Goal: Browse casually: Explore the website without a specific task or goal

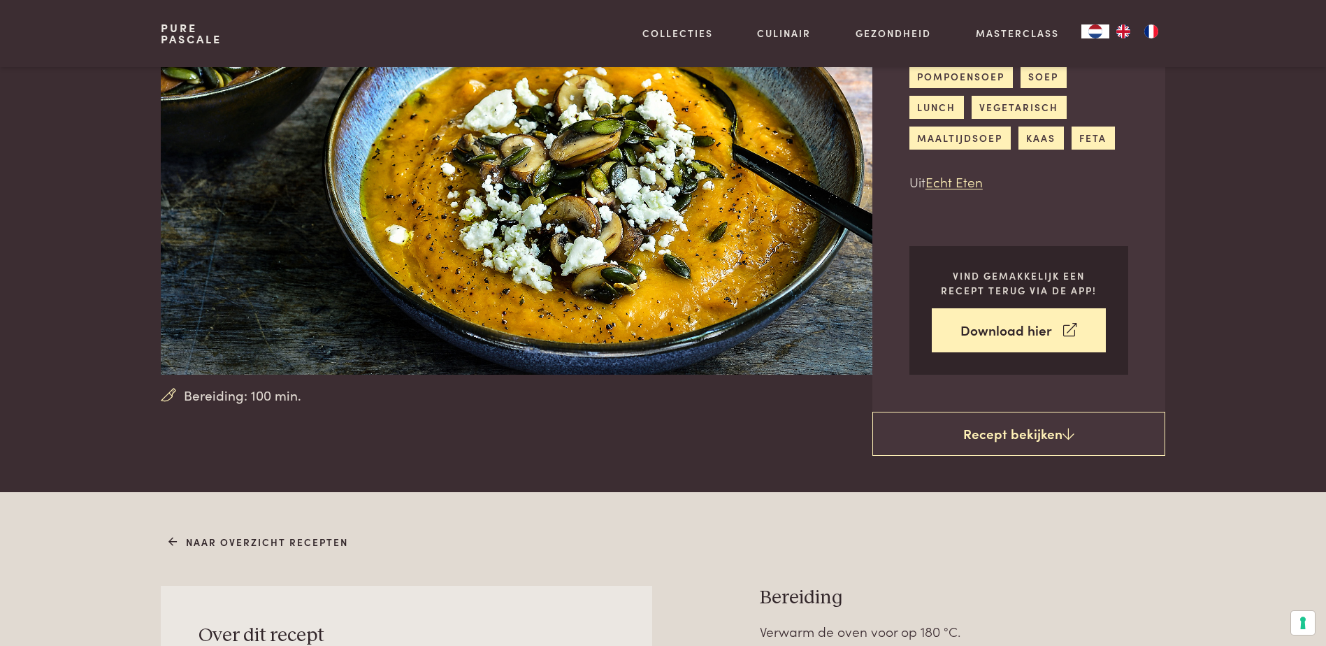
scroll to position [140, 0]
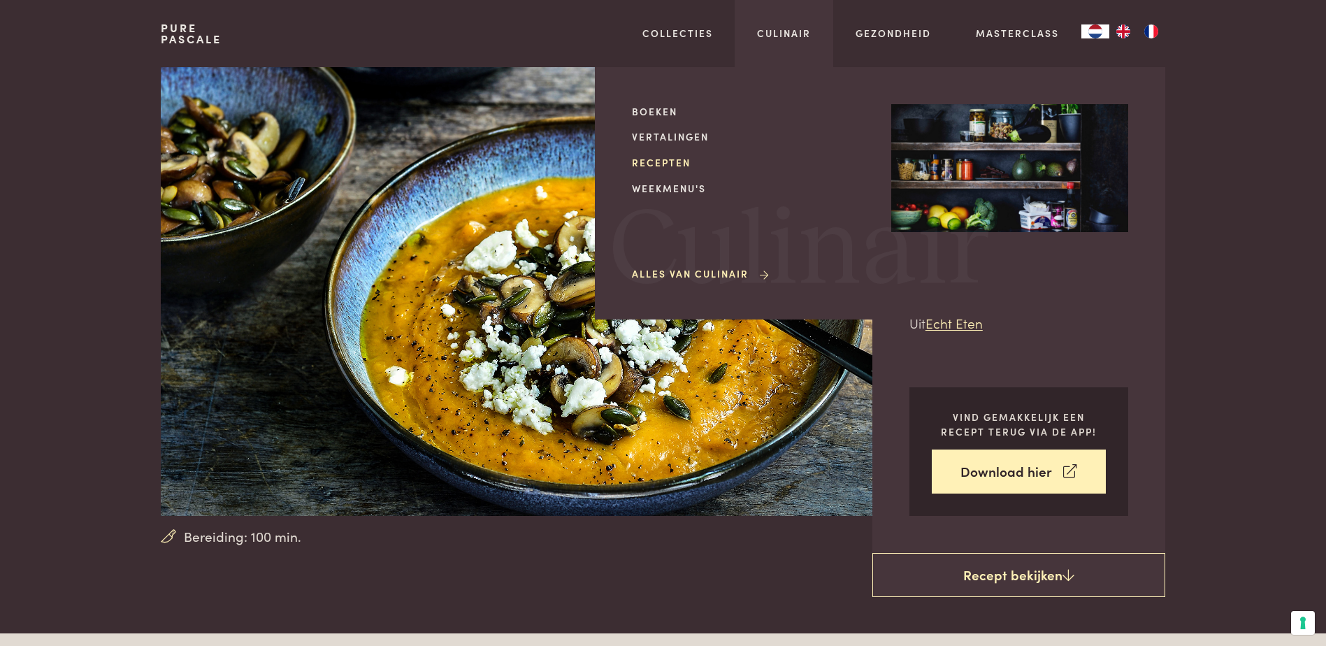
click at [675, 164] on link "Recepten" at bounding box center [750, 162] width 237 height 15
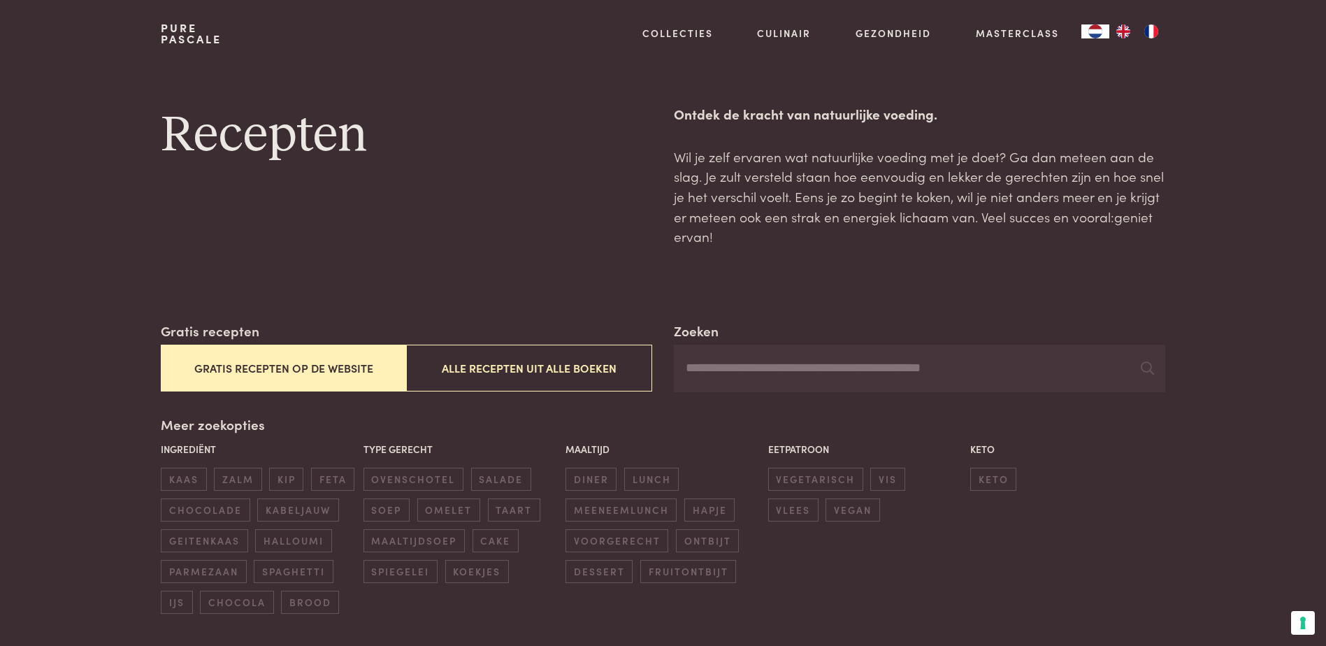
scroll to position [70, 0]
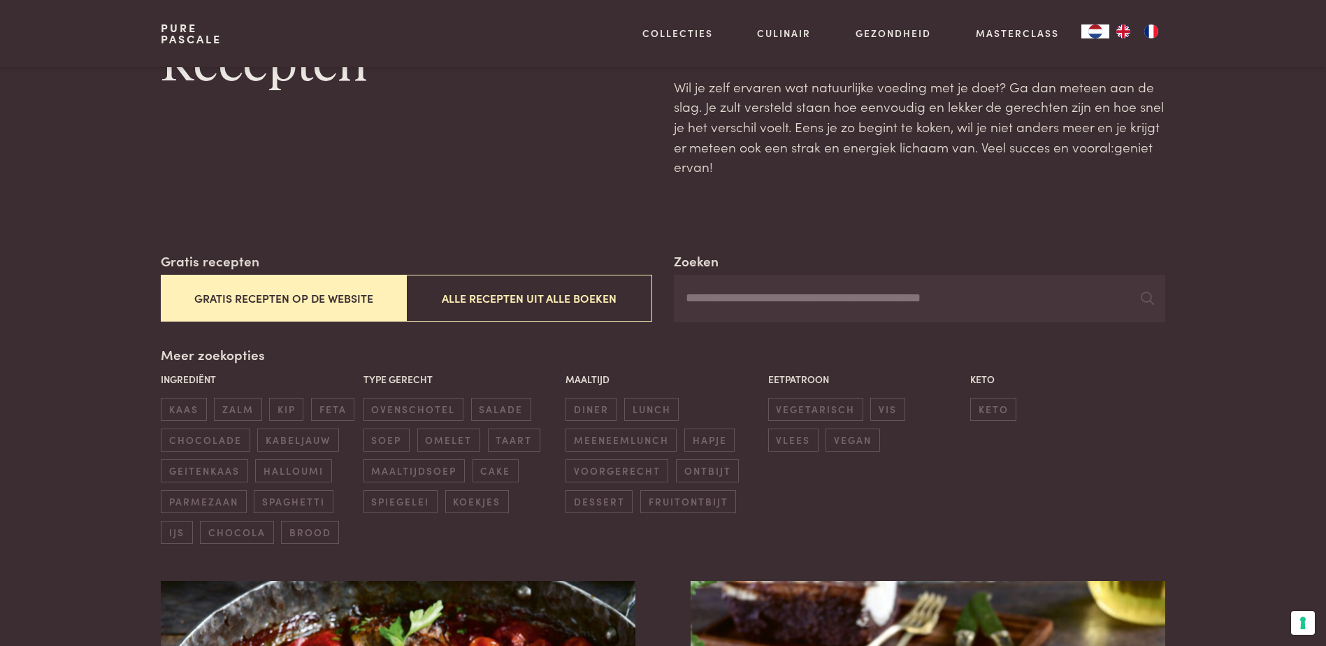
click at [299, 290] on button "Gratis recepten op de website" at bounding box center [283, 298] width 245 height 47
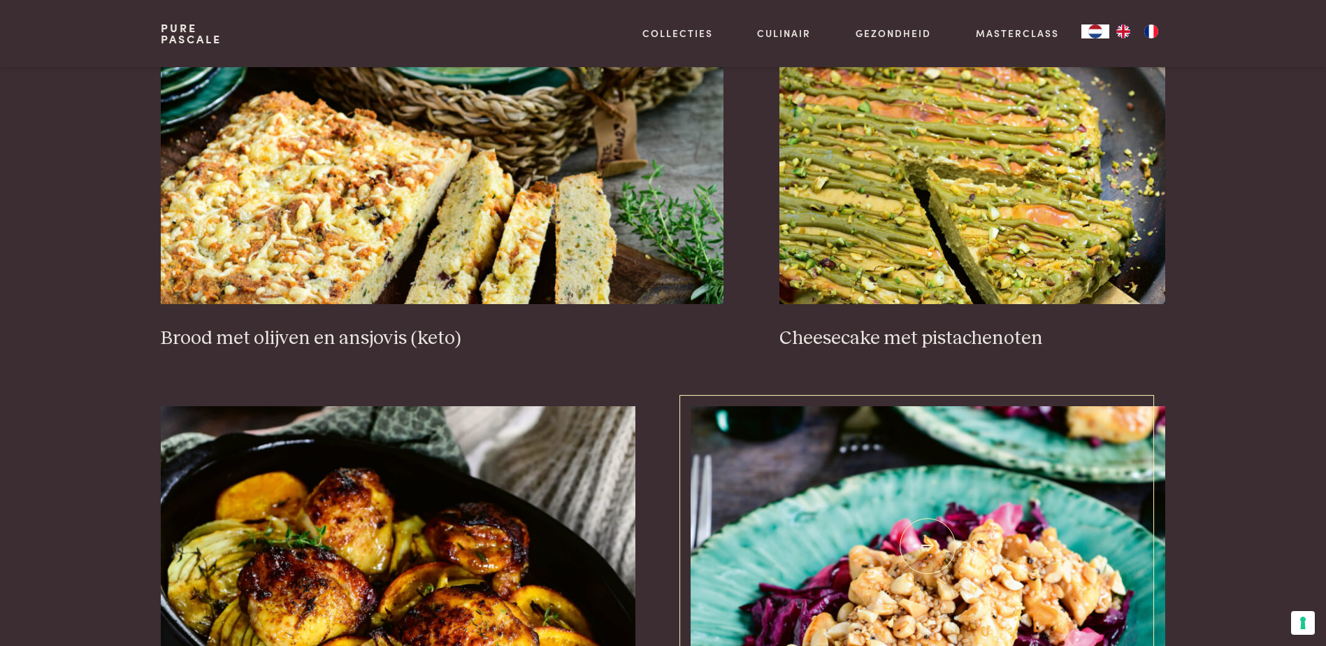
scroll to position [1369, 0]
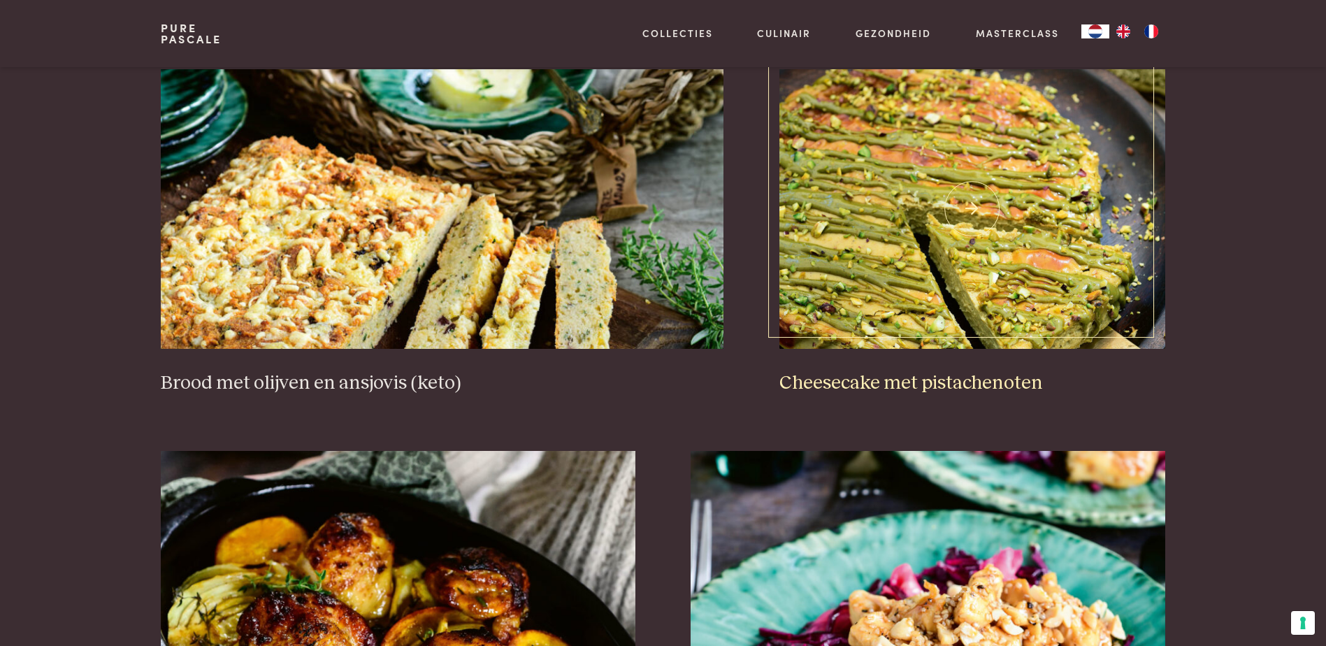
click at [993, 242] on img at bounding box center [972, 209] width 386 height 280
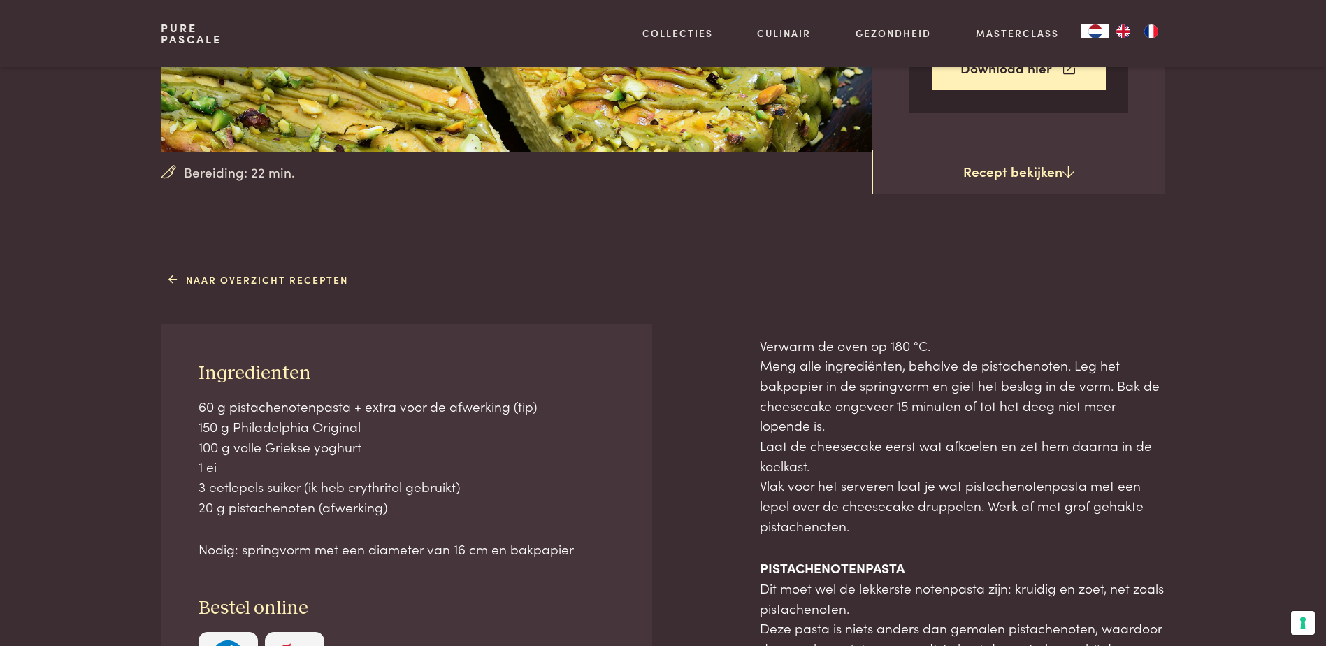
scroll to position [210, 0]
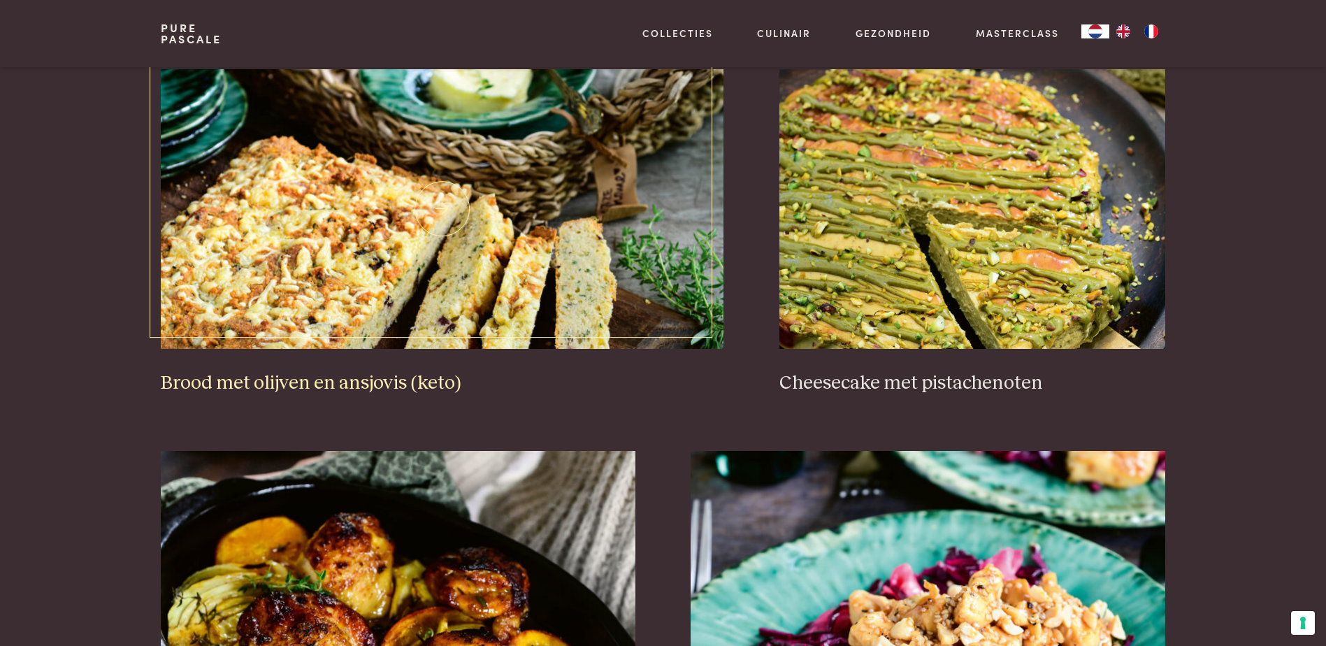
click at [442, 266] on img at bounding box center [442, 209] width 563 height 280
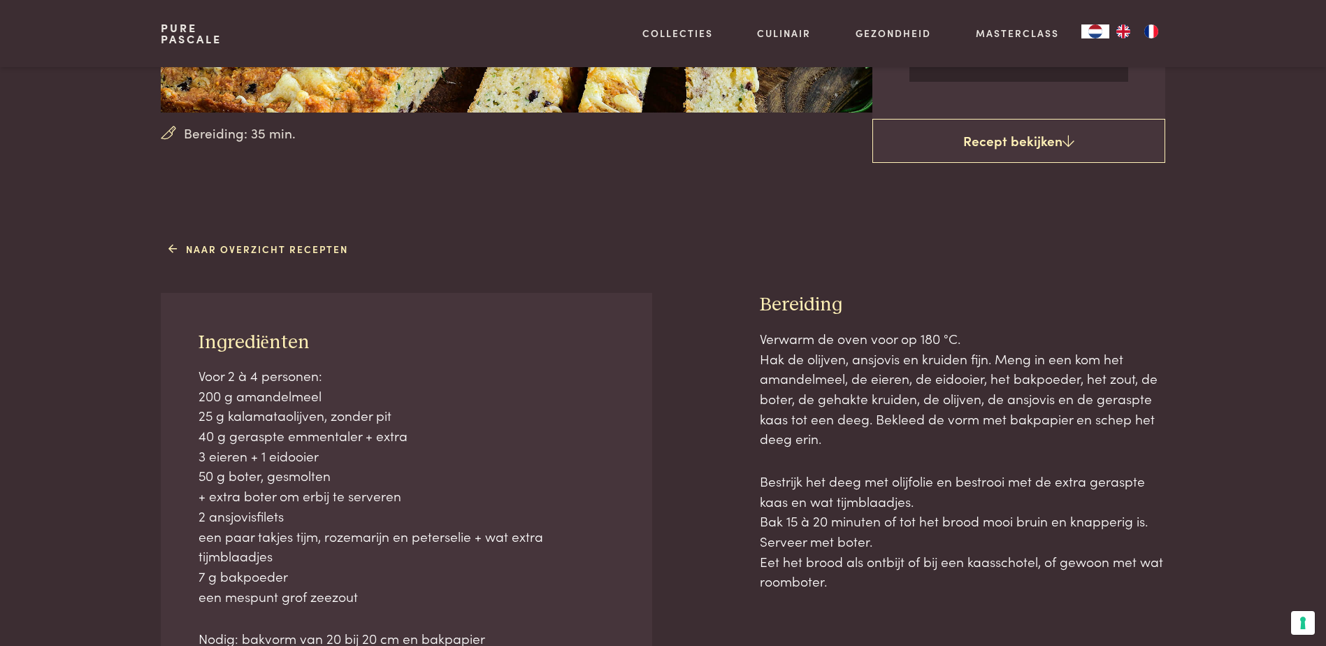
scroll to position [419, 0]
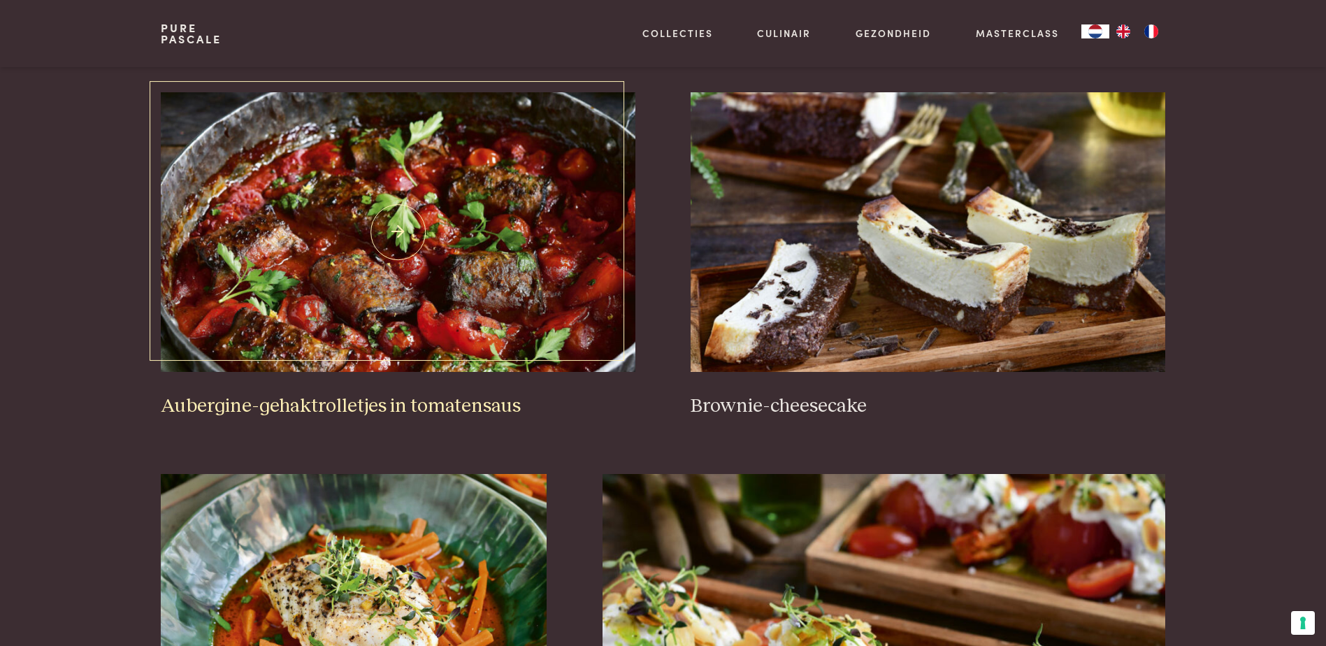
scroll to position [530, 0]
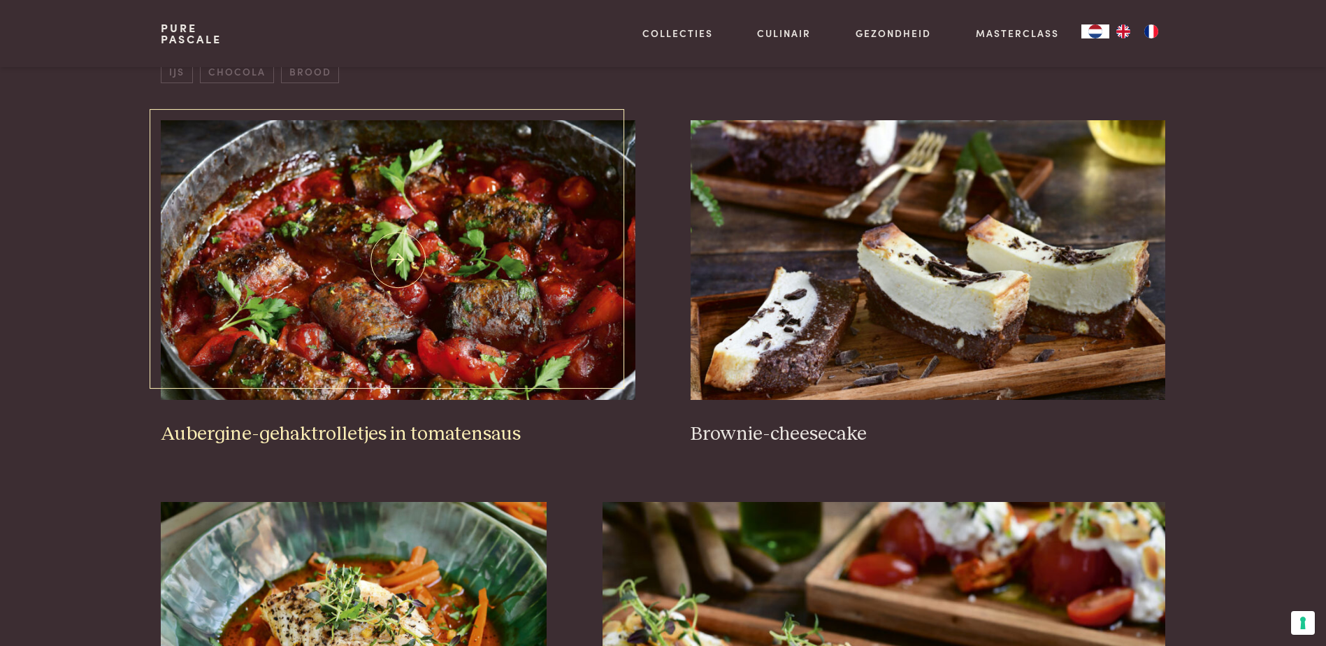
click at [403, 265] on img at bounding box center [398, 260] width 474 height 280
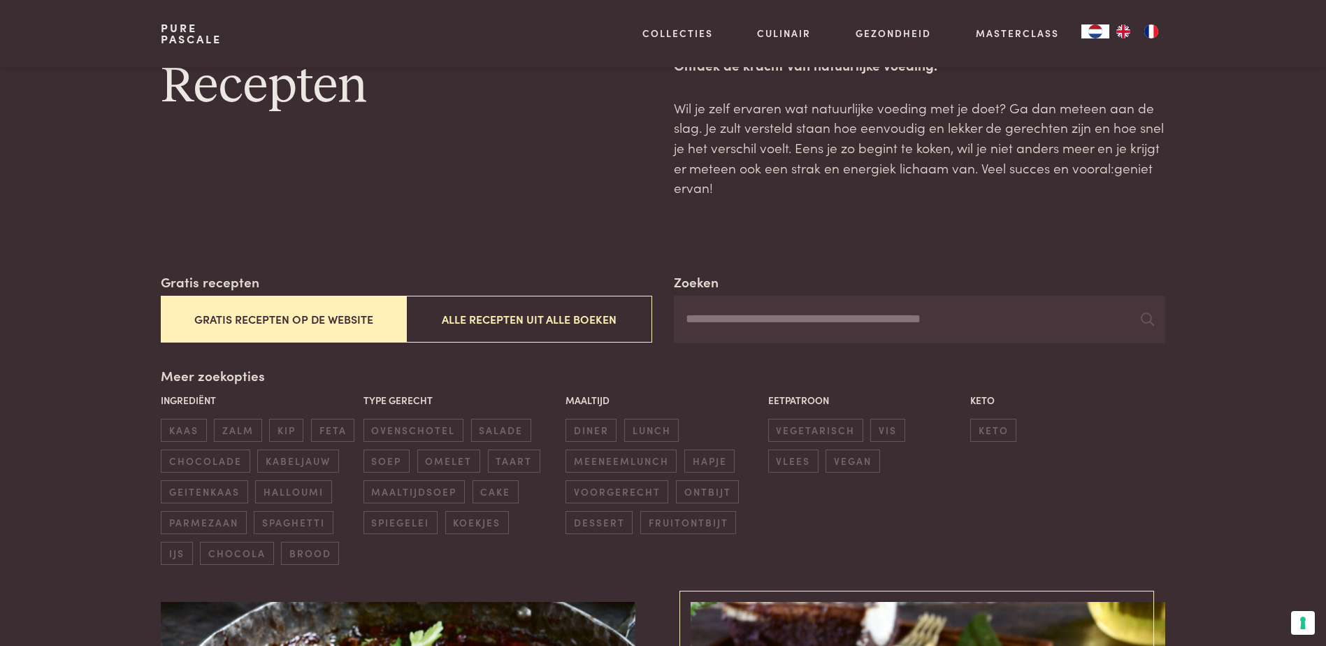
scroll to position [41, 0]
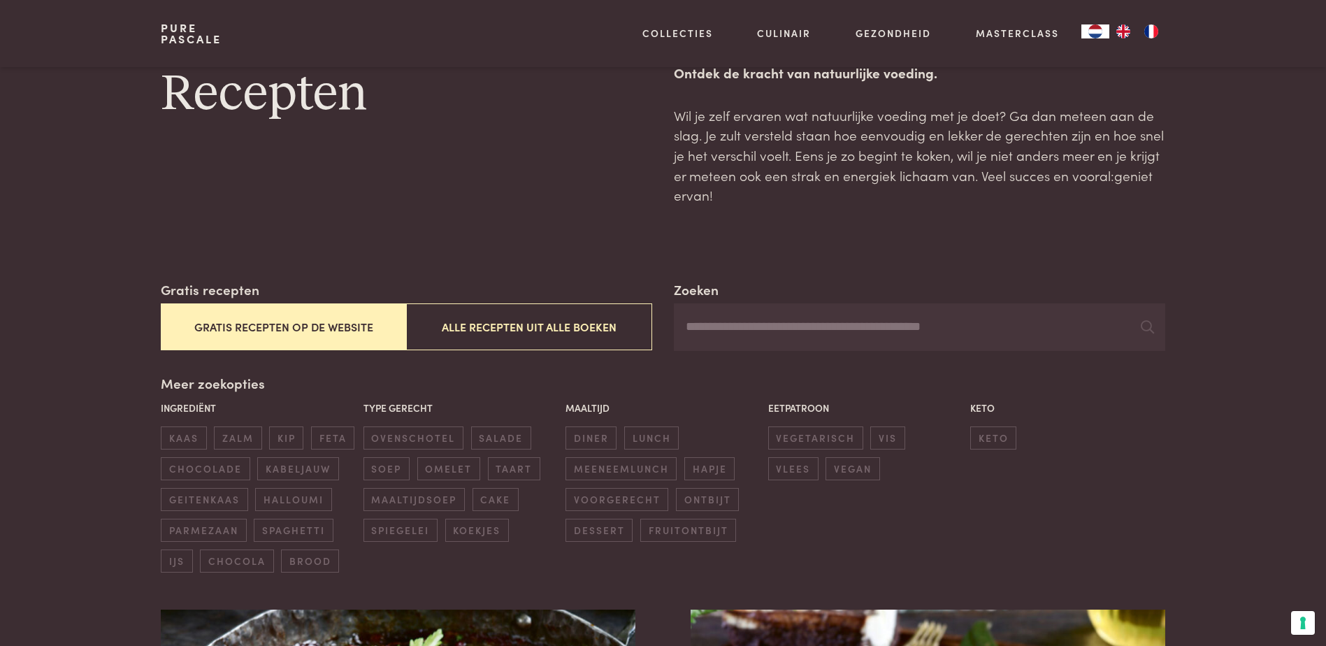
click at [298, 338] on button "Gratis recepten op de website" at bounding box center [283, 326] width 245 height 47
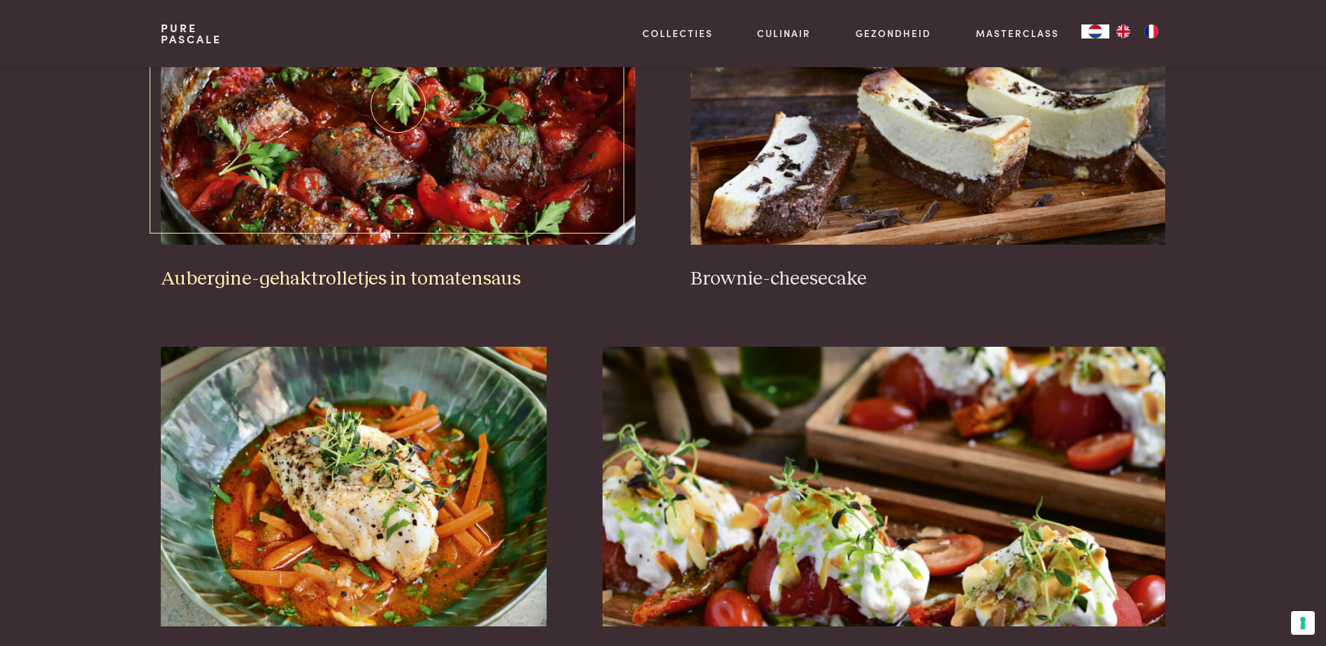
scroll to position [699, 0]
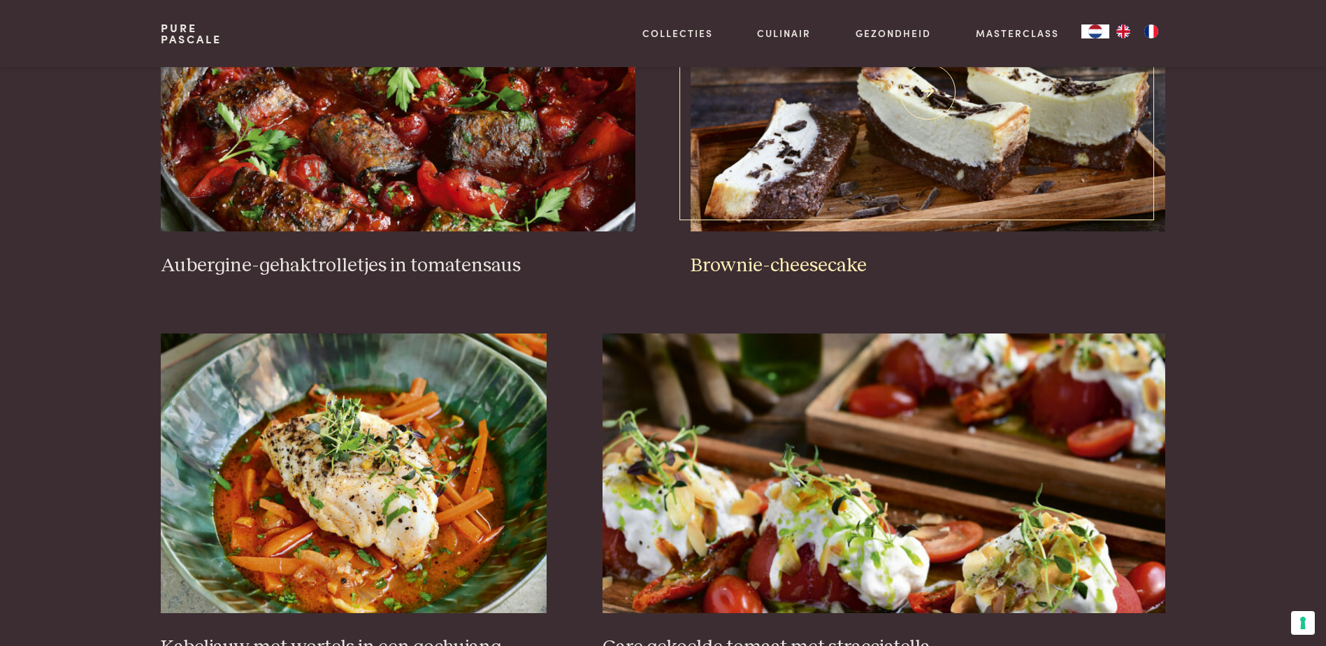
click at [1027, 156] on img at bounding box center [927, 92] width 474 height 280
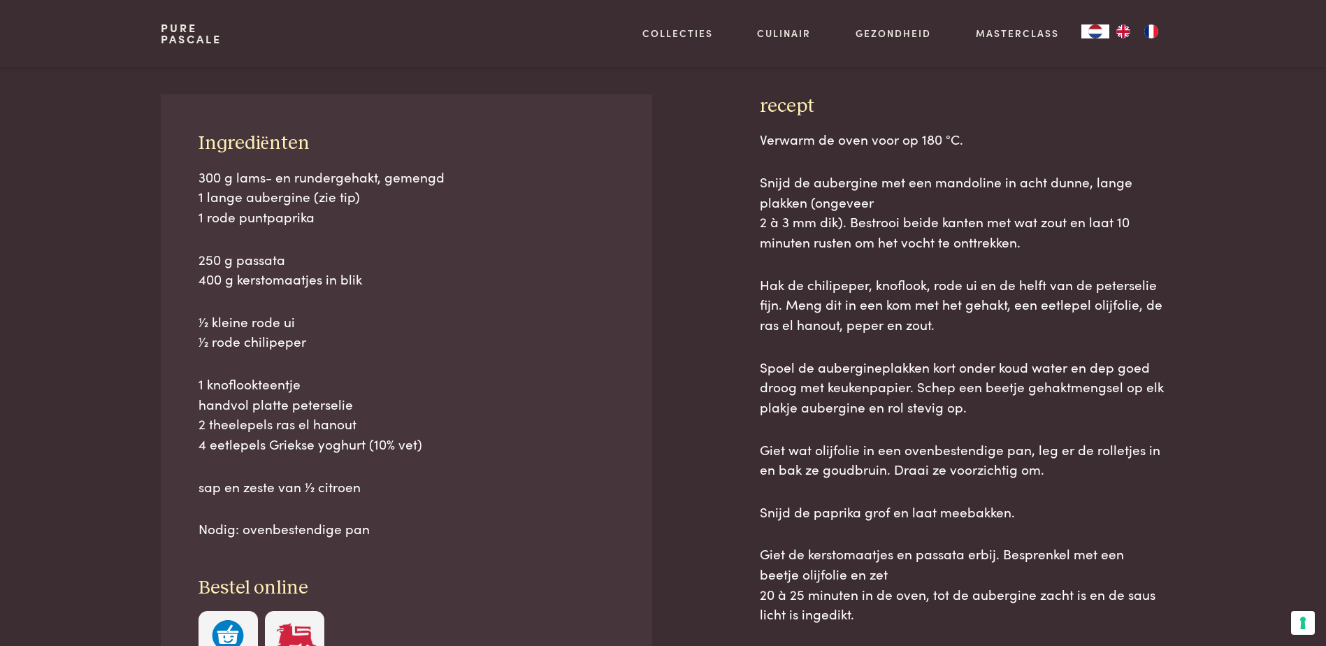
scroll to position [629, 0]
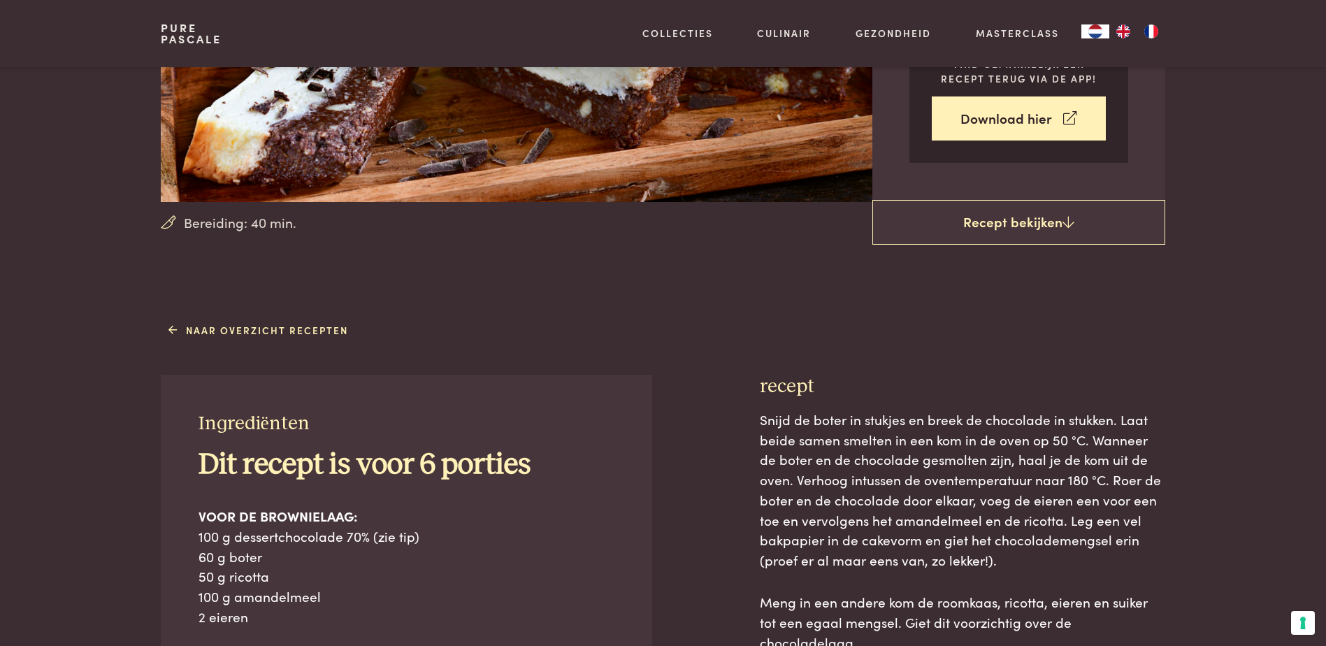
scroll to position [280, 0]
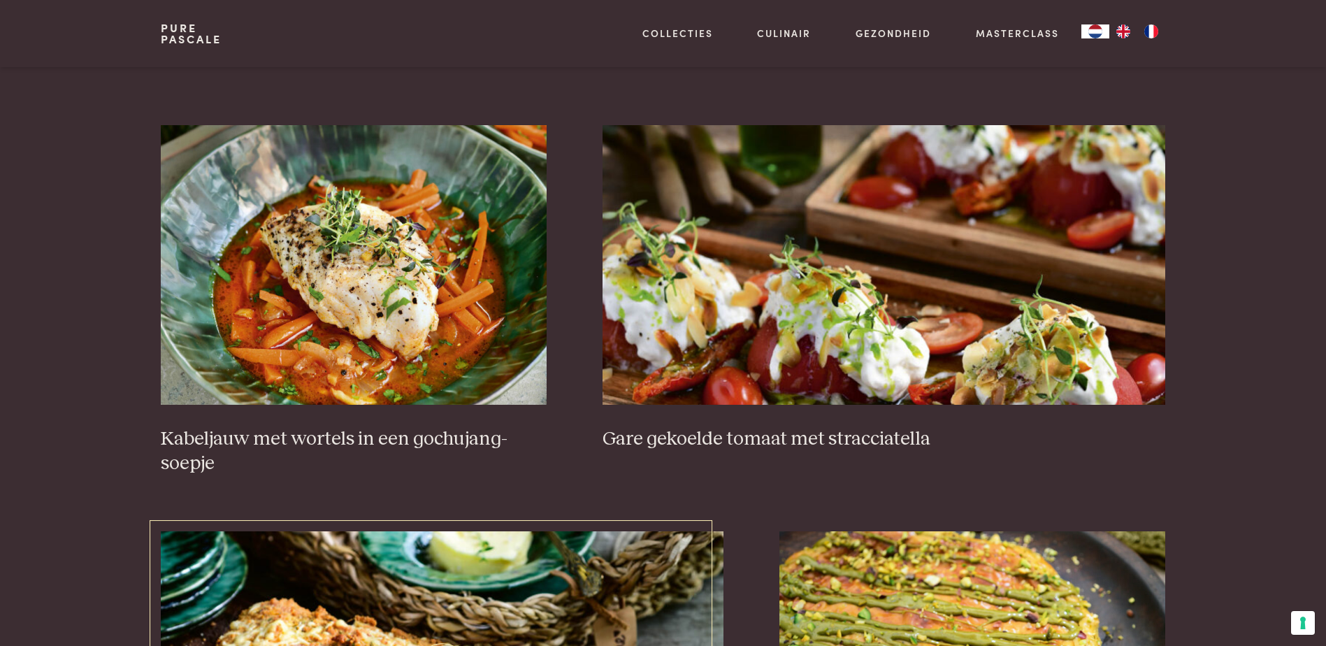
scroll to position [908, 0]
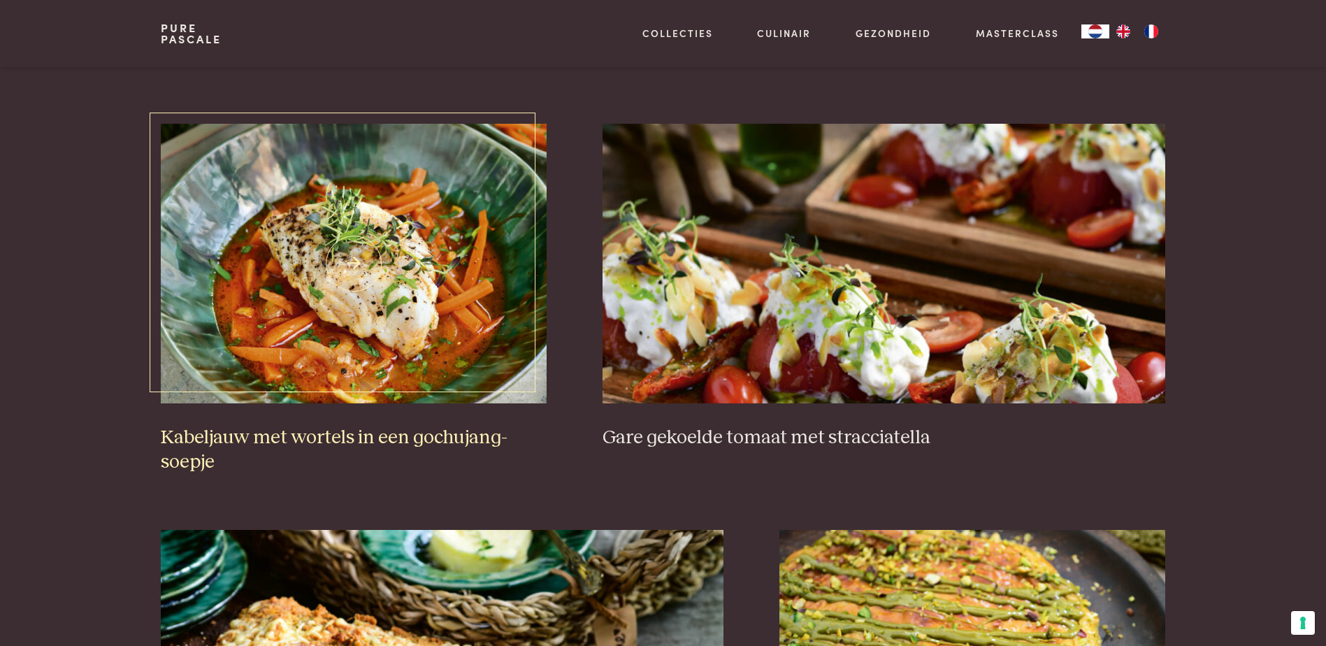
click at [495, 318] on img at bounding box center [354, 264] width 386 height 280
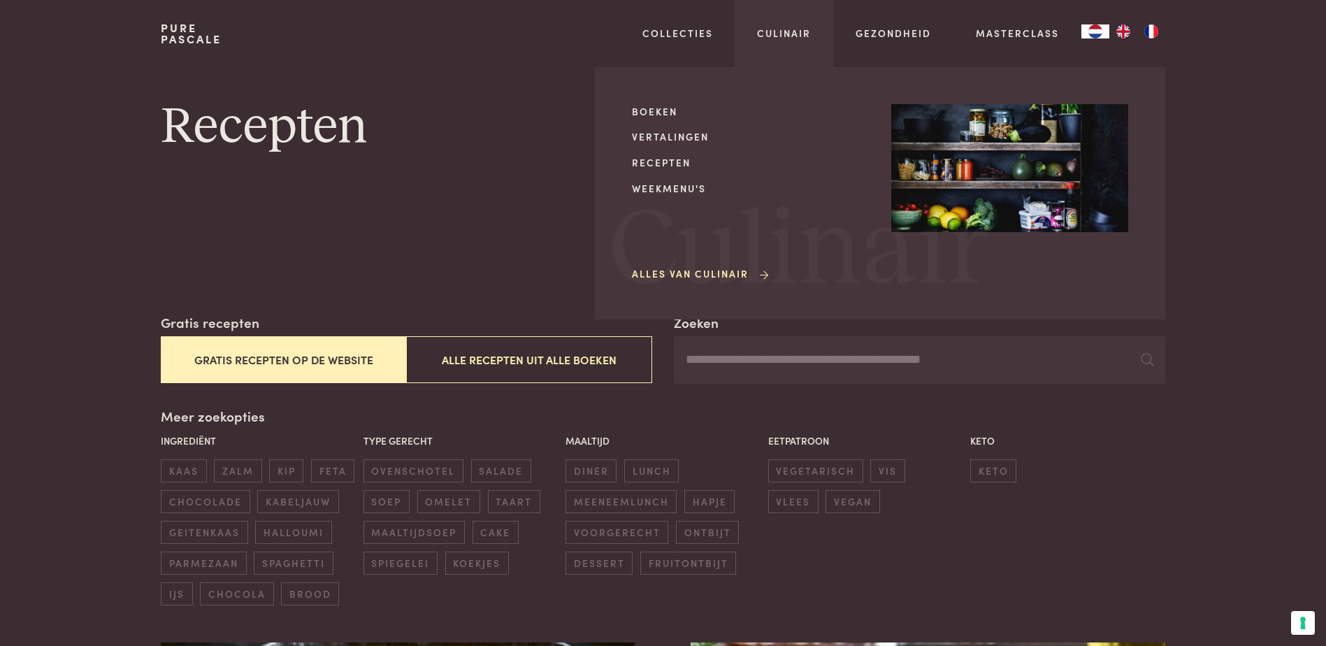
scroll to position [0, 0]
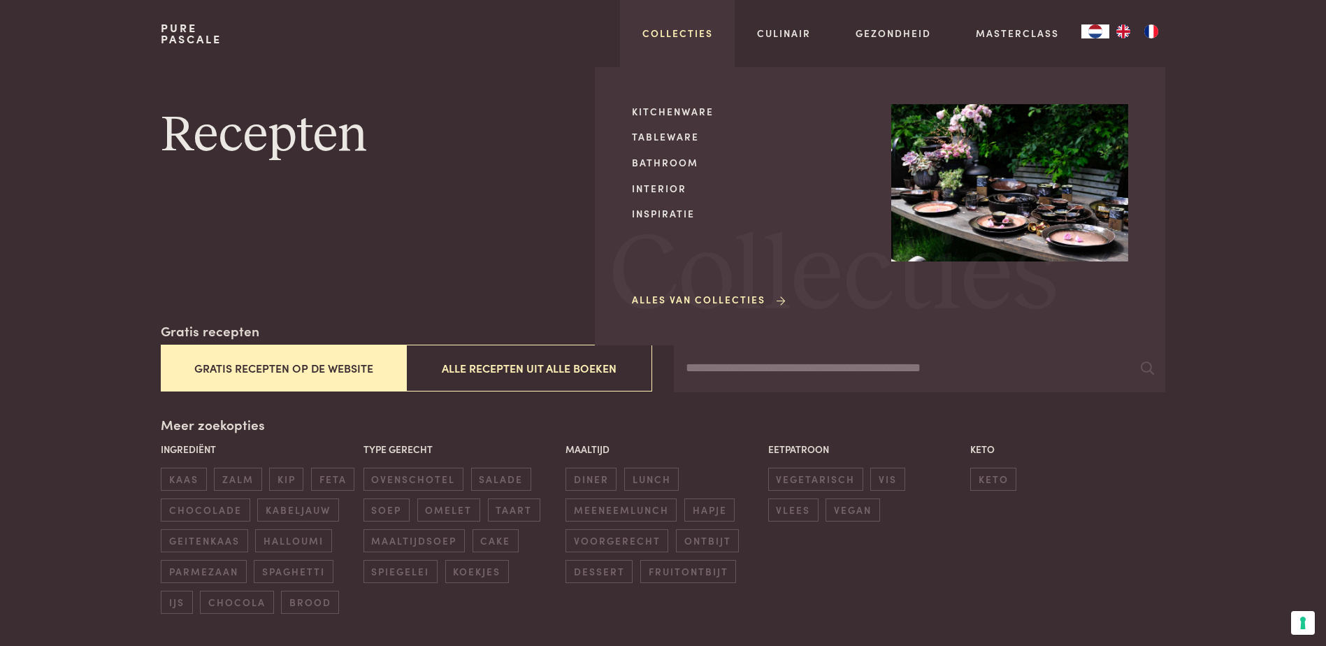
click at [690, 28] on link "Collecties" at bounding box center [677, 33] width 71 height 15
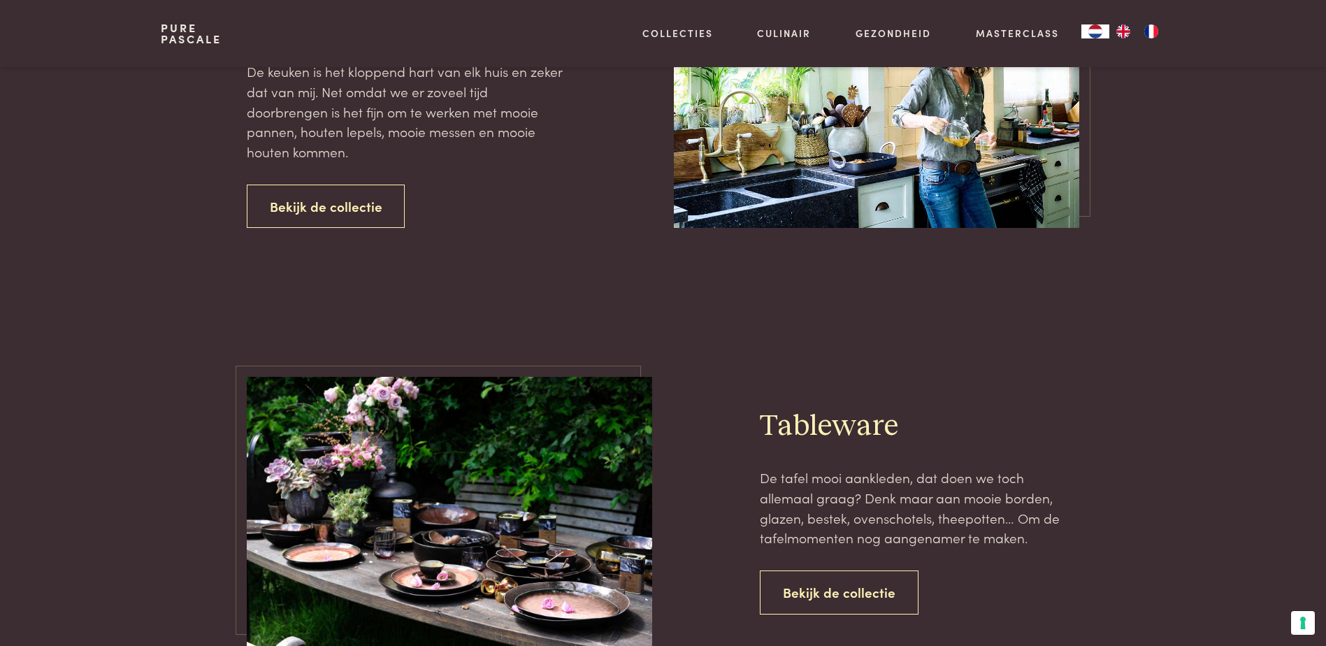
scroll to position [140, 0]
click at [289, 200] on link "Bekijk de collectie" at bounding box center [326, 206] width 159 height 44
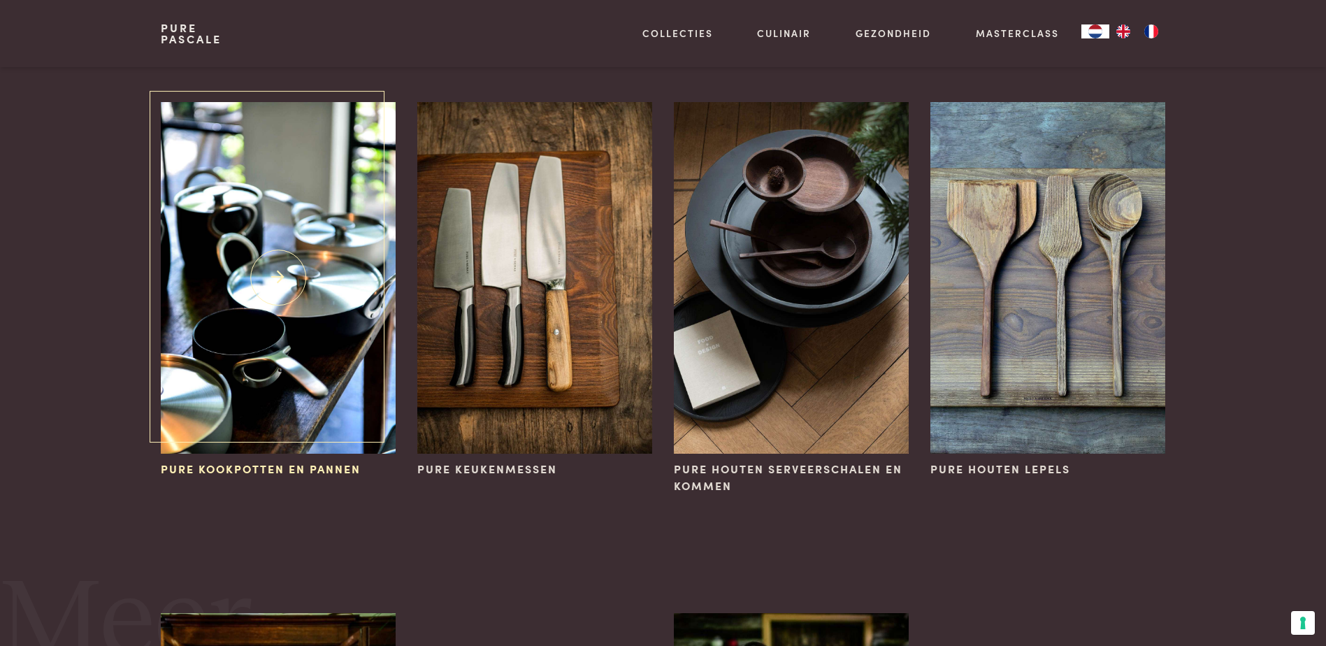
scroll to position [70, 0]
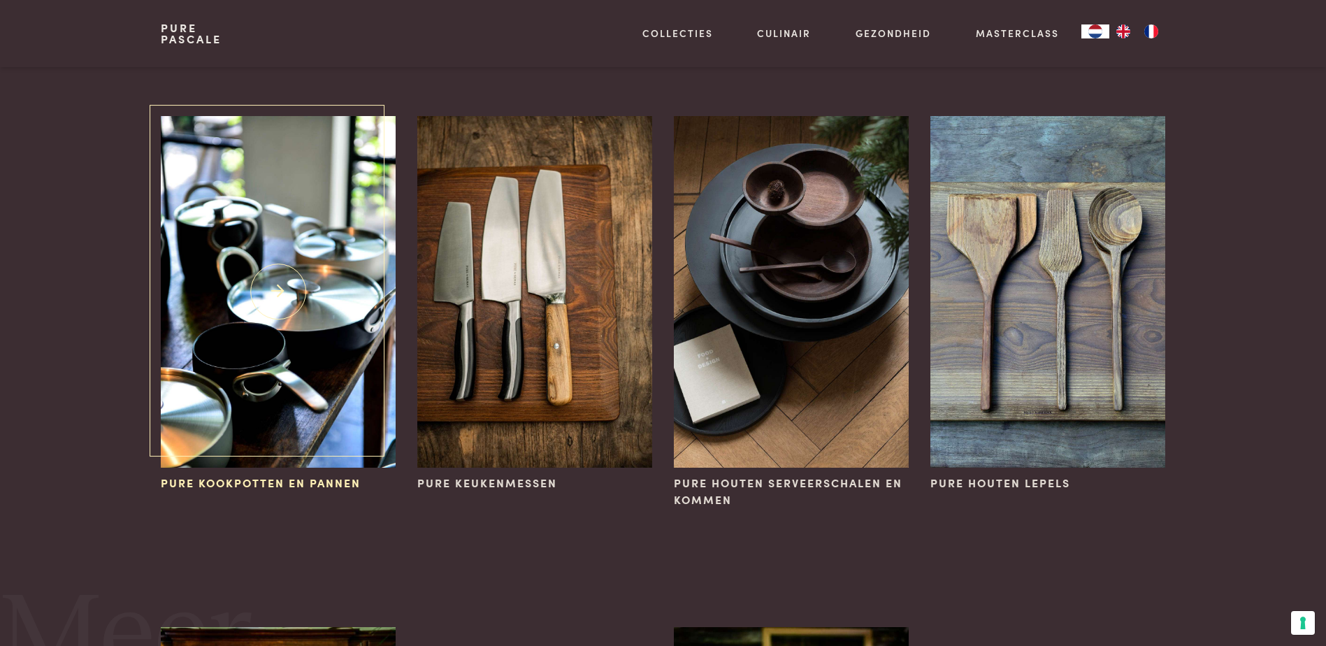
click at [283, 334] on img at bounding box center [278, 292] width 234 height 352
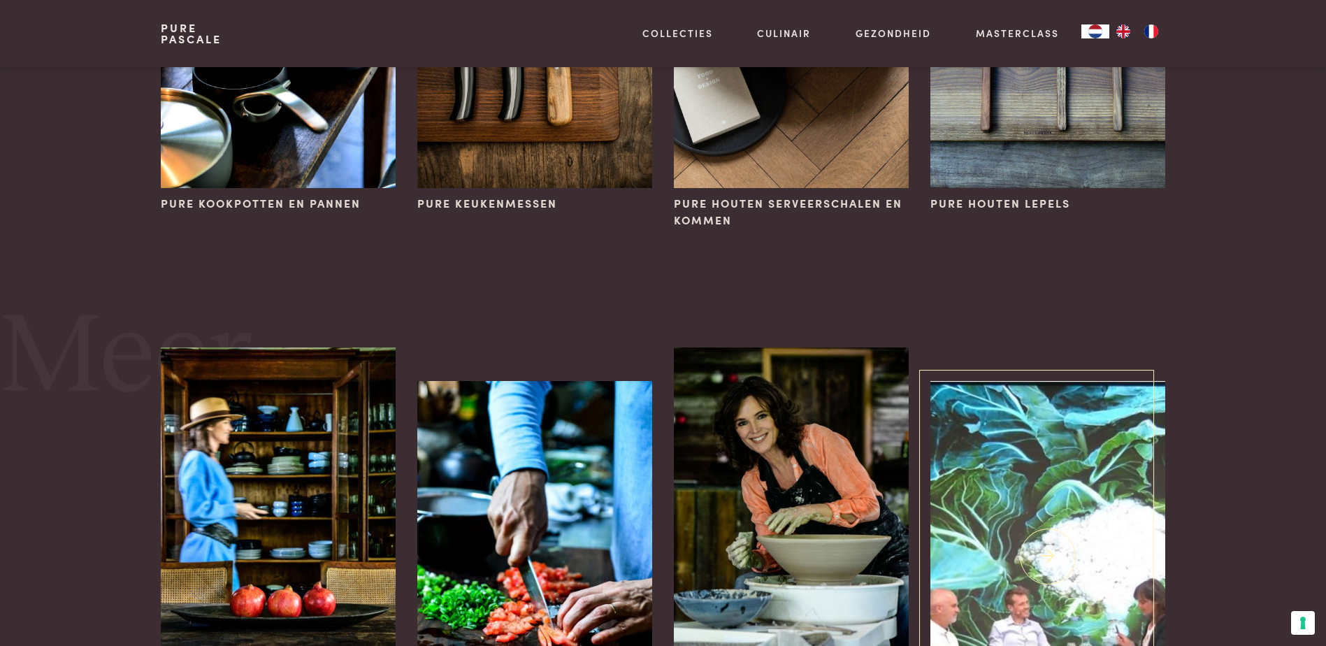
scroll to position [699, 0]
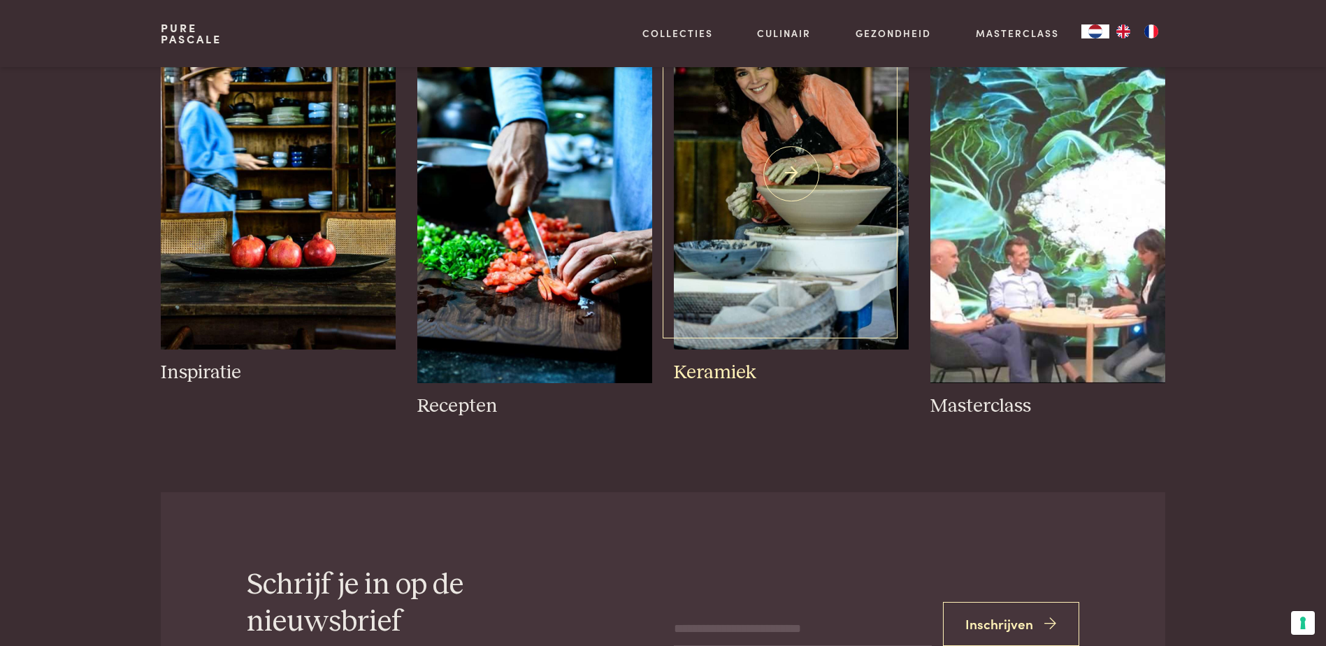
click at [803, 150] on img at bounding box center [791, 174] width 234 height 352
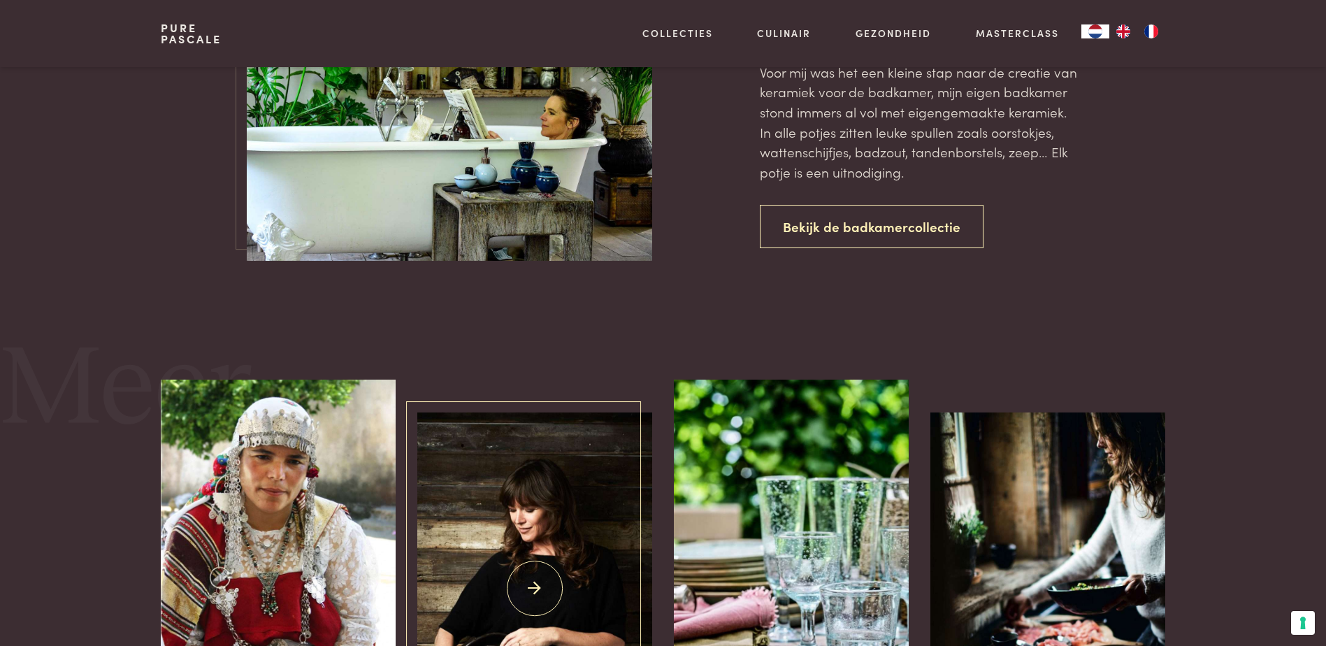
scroll to position [2376, 0]
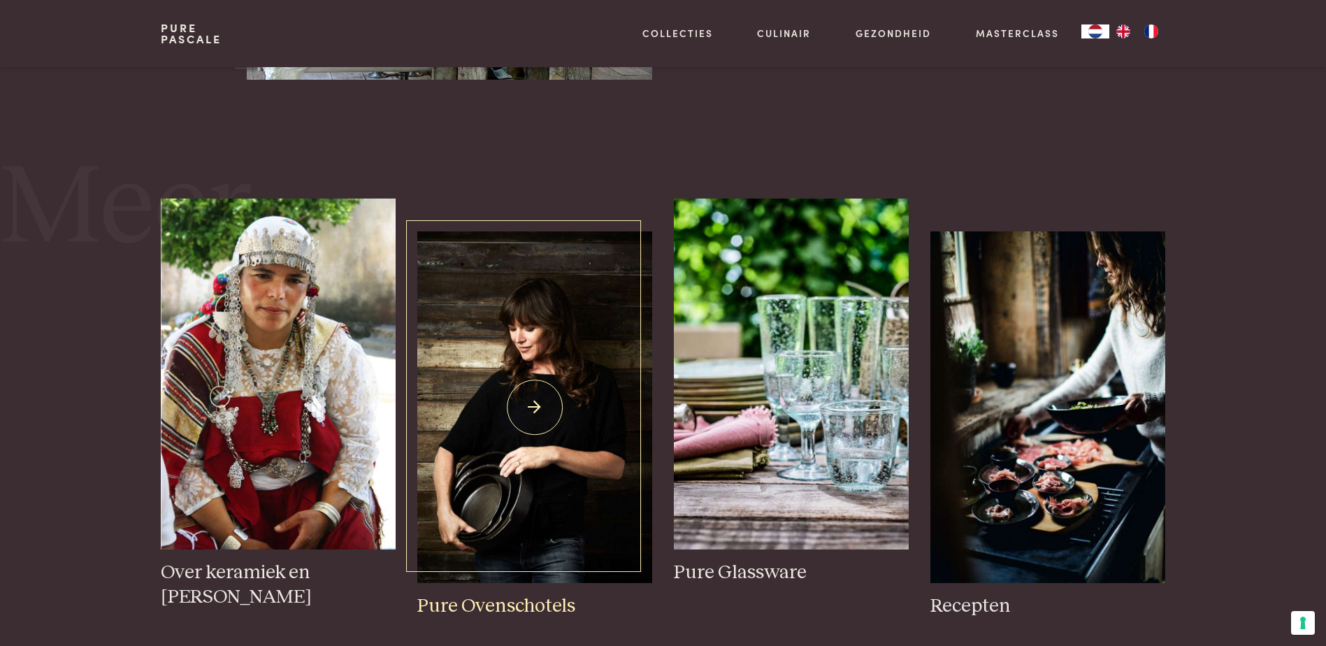
click at [533, 363] on img at bounding box center [534, 407] width 234 height 352
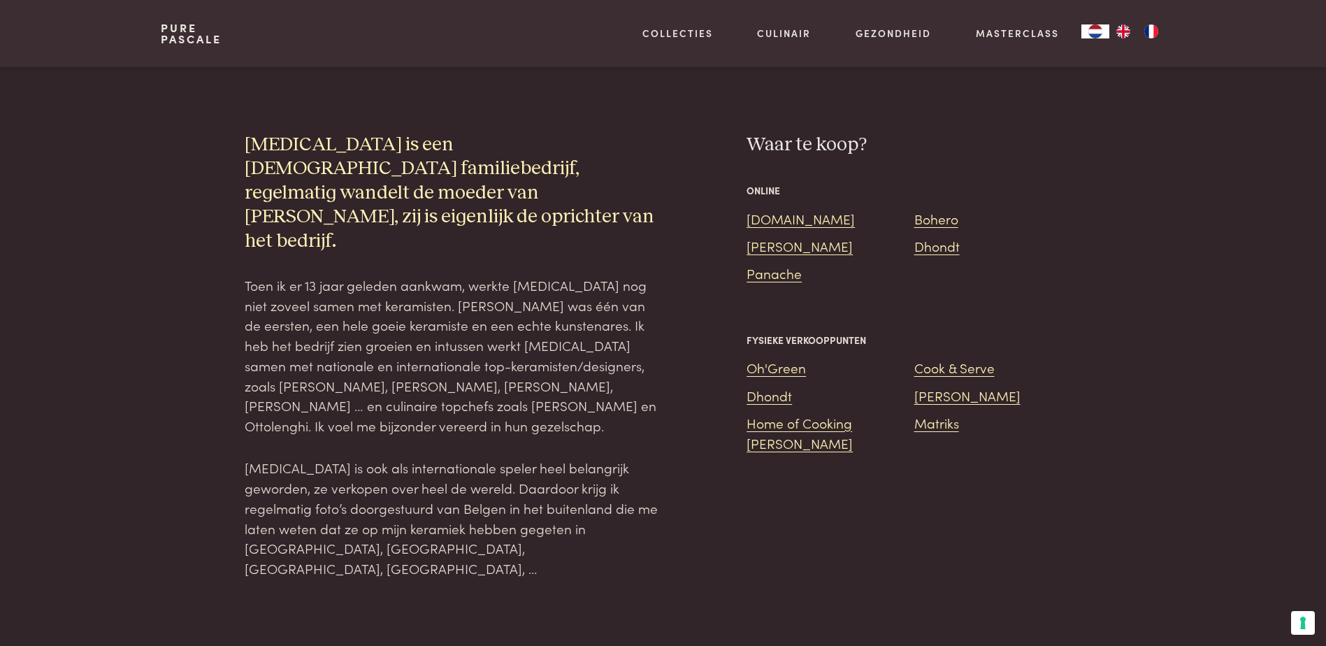
scroll to position [1416, 0]
